Goal: Task Accomplishment & Management: Complete application form

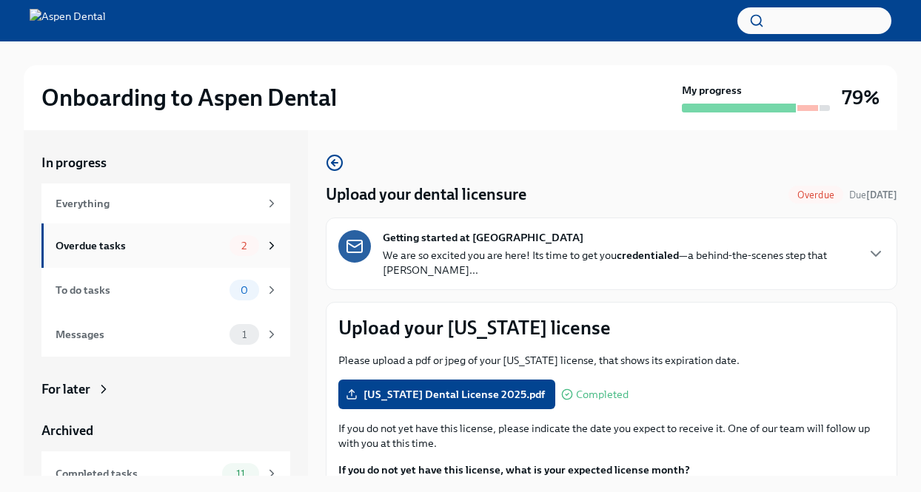
click at [167, 247] on div "Overdue tasks" at bounding box center [140, 246] width 168 height 16
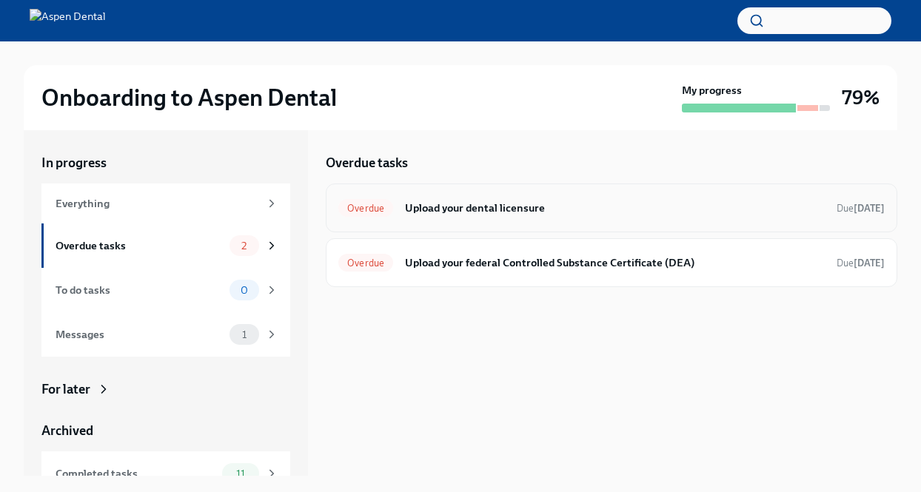
click at [491, 208] on h6 "Upload your dental licensure" at bounding box center [615, 208] width 420 height 16
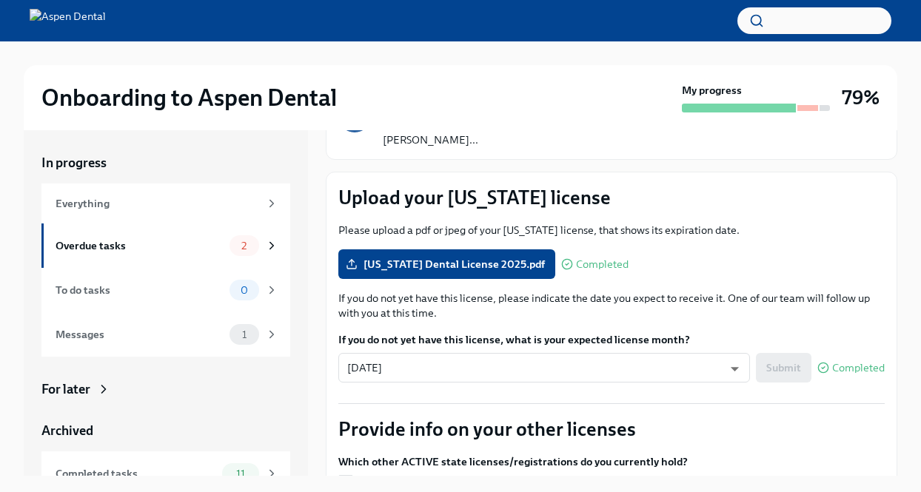
scroll to position [148, 0]
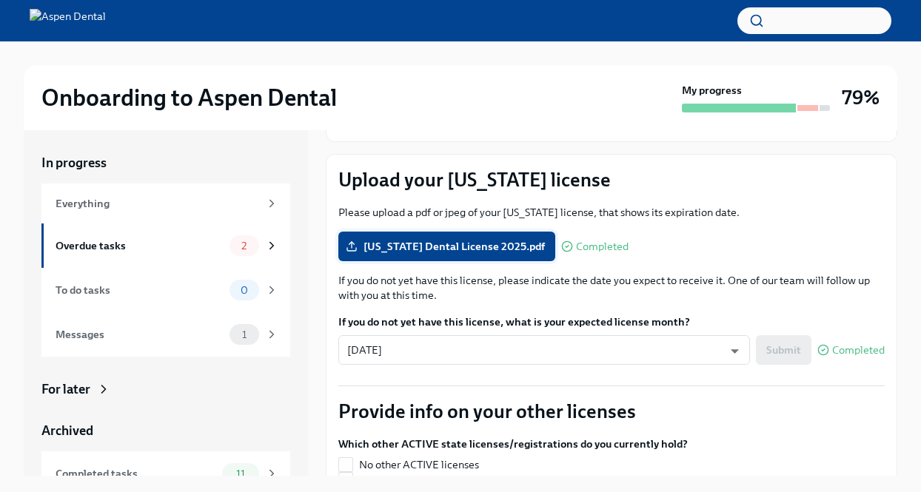
click at [427, 244] on span "[US_STATE] Dental License 2025.pdf" at bounding box center [447, 246] width 196 height 15
click at [0, 0] on input "[US_STATE] Dental License 2025.pdf" at bounding box center [0, 0] width 0 height 0
click at [316, 298] on div "In progress Everything Overdue tasks 2 To do tasks 0 Messages 1 For later Archi…" at bounding box center [461, 303] width 874 height 346
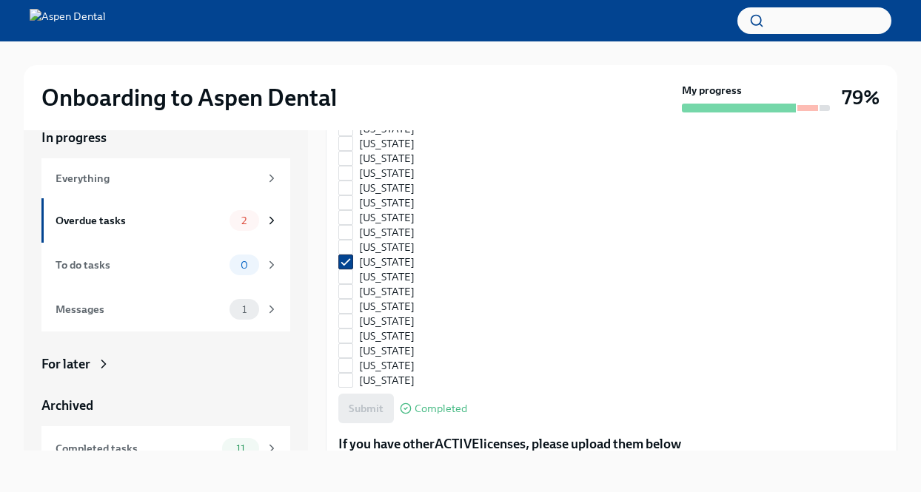
scroll to position [1185, 0]
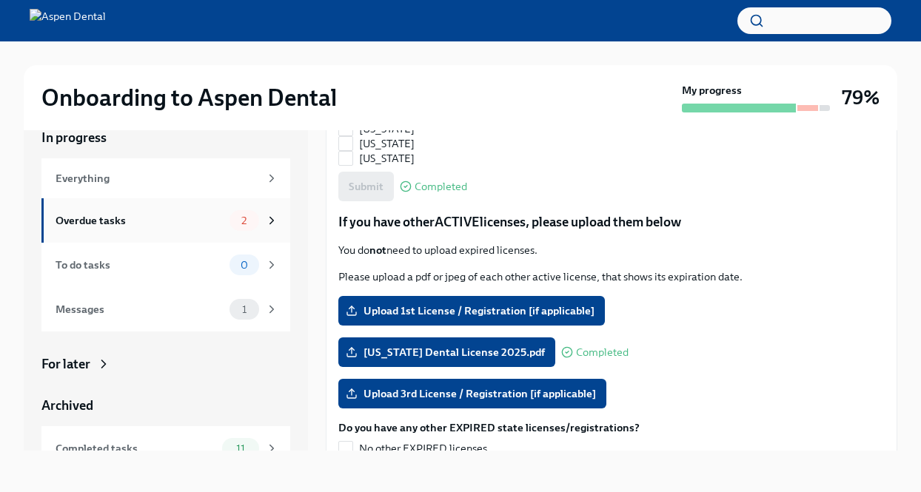
click at [184, 228] on div "Overdue tasks" at bounding box center [140, 221] width 168 height 16
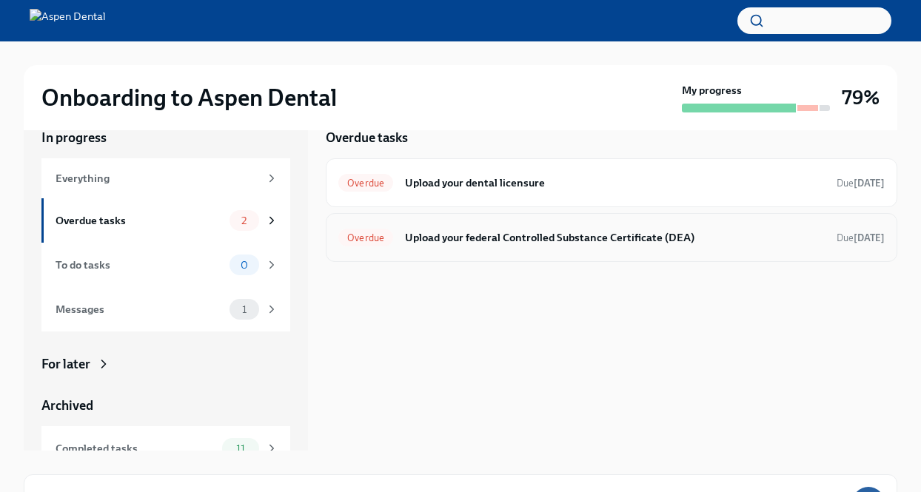
click at [475, 242] on h6 "Upload your federal Controlled Substance Certificate (DEA)" at bounding box center [615, 238] width 420 height 16
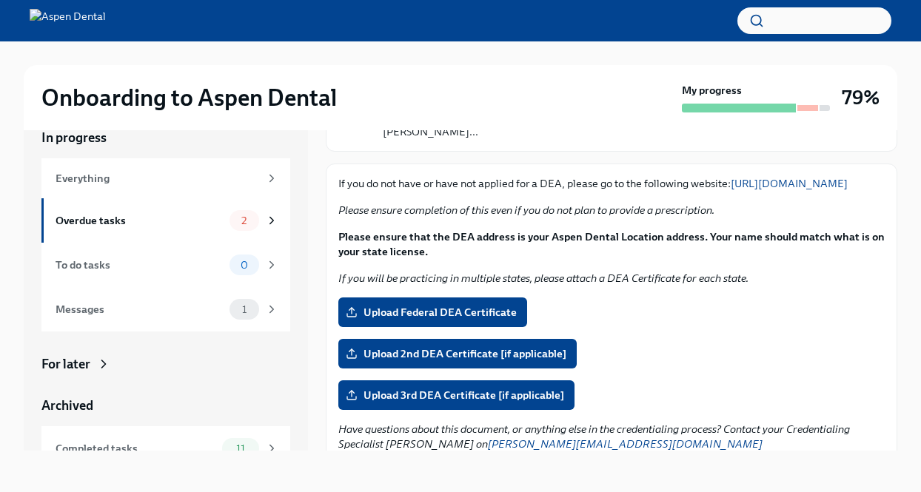
scroll to position [141, 0]
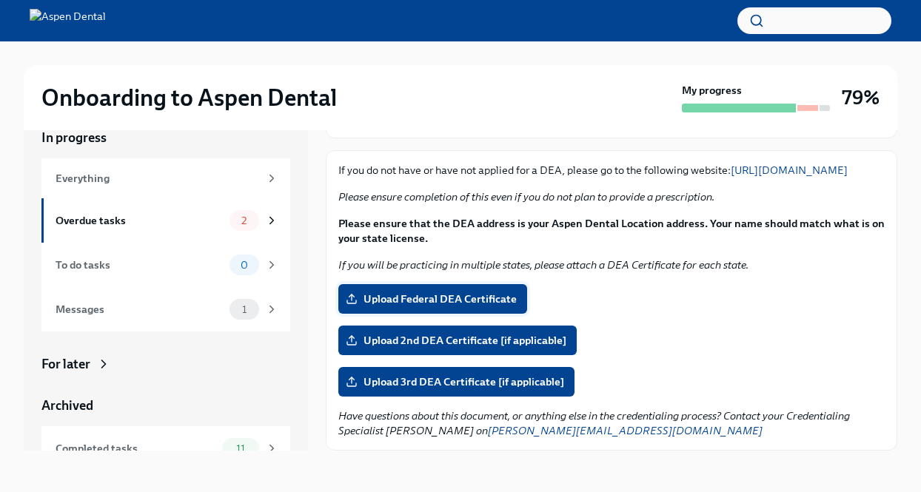
click at [422, 299] on span "Upload Federal DEA Certificate" at bounding box center [433, 299] width 168 height 15
click at [0, 0] on input "Upload Federal DEA Certificate" at bounding box center [0, 0] width 0 height 0
click at [180, 216] on div "Overdue tasks" at bounding box center [140, 221] width 168 height 16
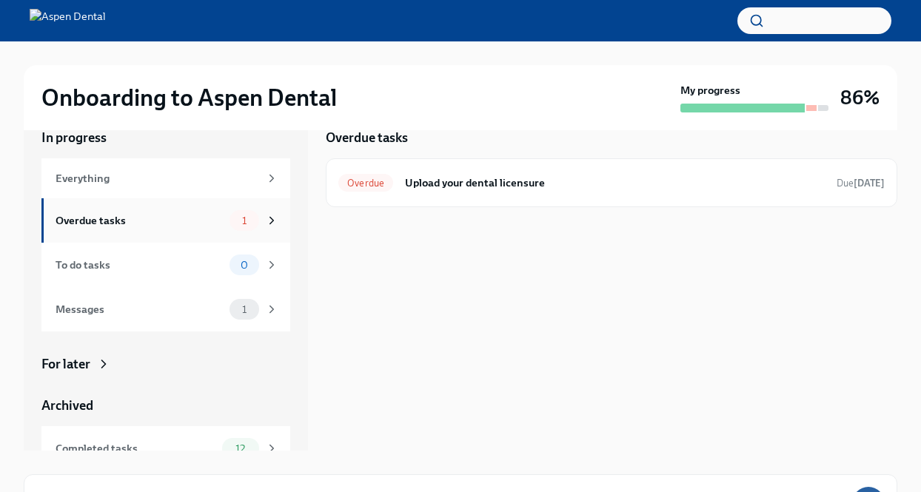
click at [201, 223] on div "Overdue tasks" at bounding box center [140, 221] width 168 height 16
click at [427, 181] on h6 "Upload your dental licensure" at bounding box center [615, 183] width 420 height 16
